Goal: Find specific page/section: Find specific page/section

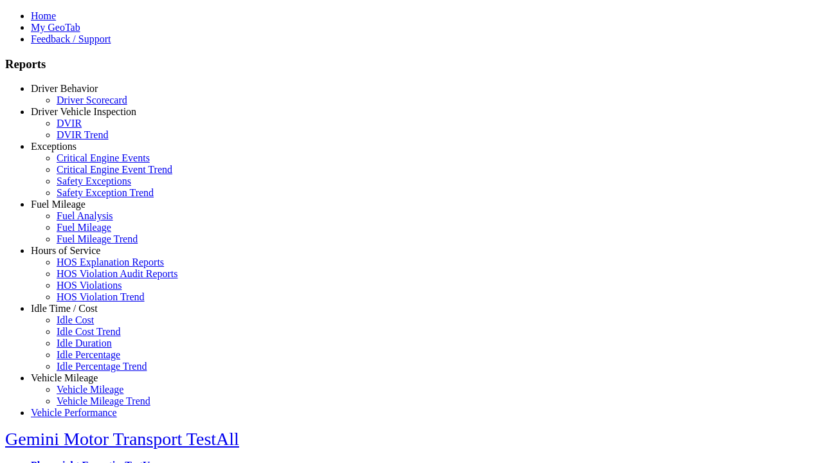
click at [74, 314] on link "Idle Time / Cost" at bounding box center [64, 308] width 67 height 11
click at [84, 361] on link "Idle Percentage Trend" at bounding box center [102, 366] width 90 height 11
